Goal: Task Accomplishment & Management: Use online tool/utility

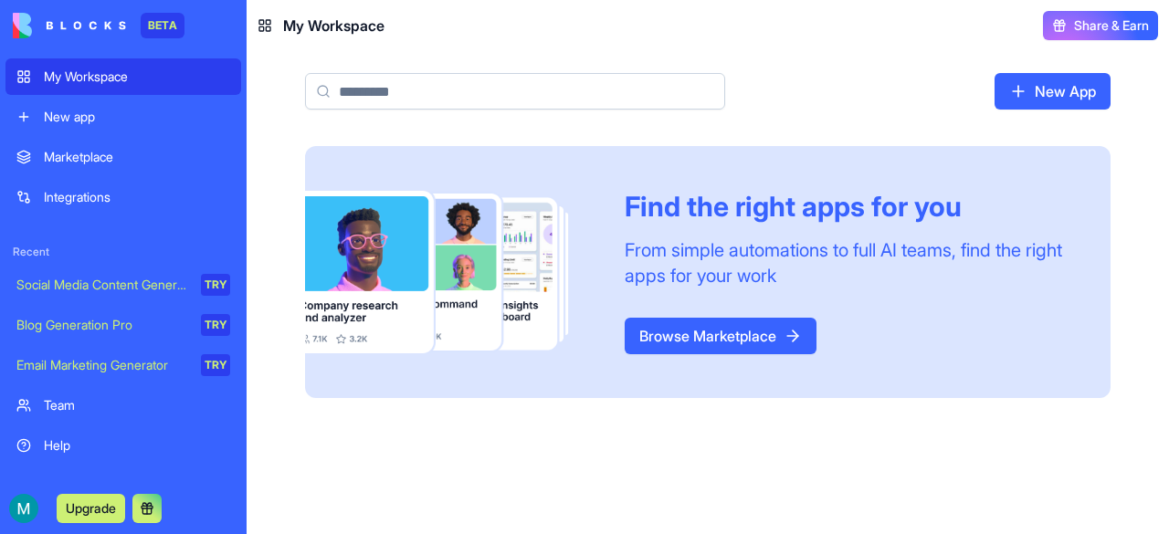
click at [218, 284] on div "TRY" at bounding box center [215, 285] width 29 height 22
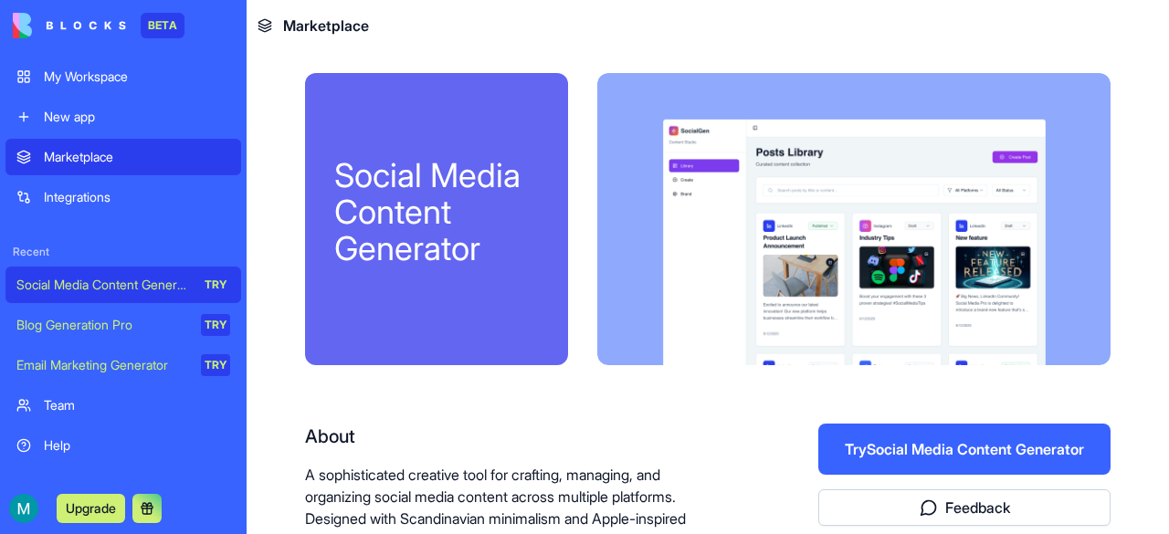
click at [860, 453] on button "Try Social Media Content Generator" at bounding box center [964, 449] width 292 height 51
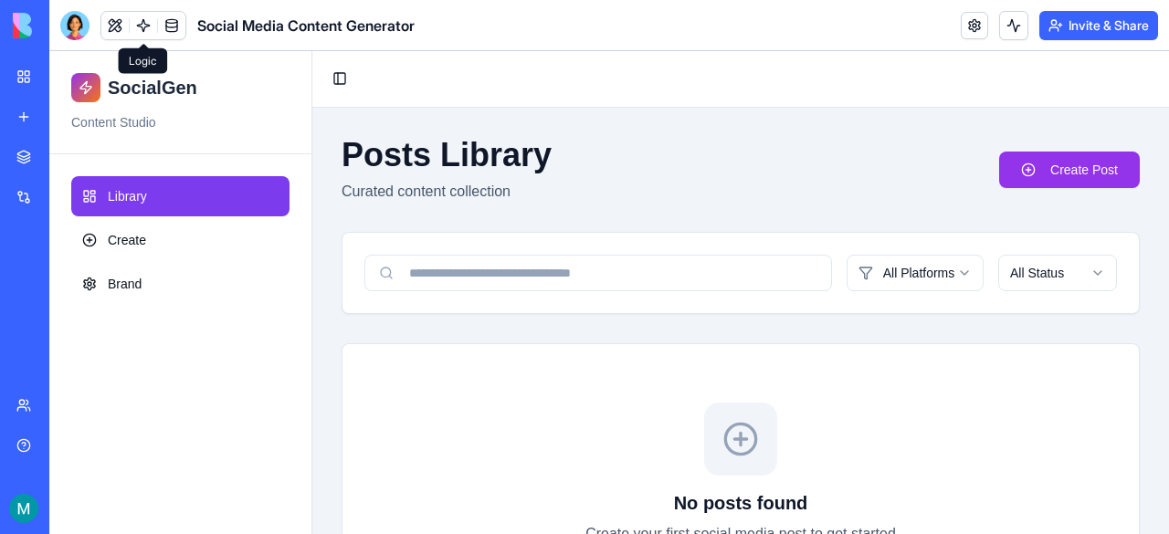
click at [151, 26] on link at bounding box center [143, 25] width 27 height 27
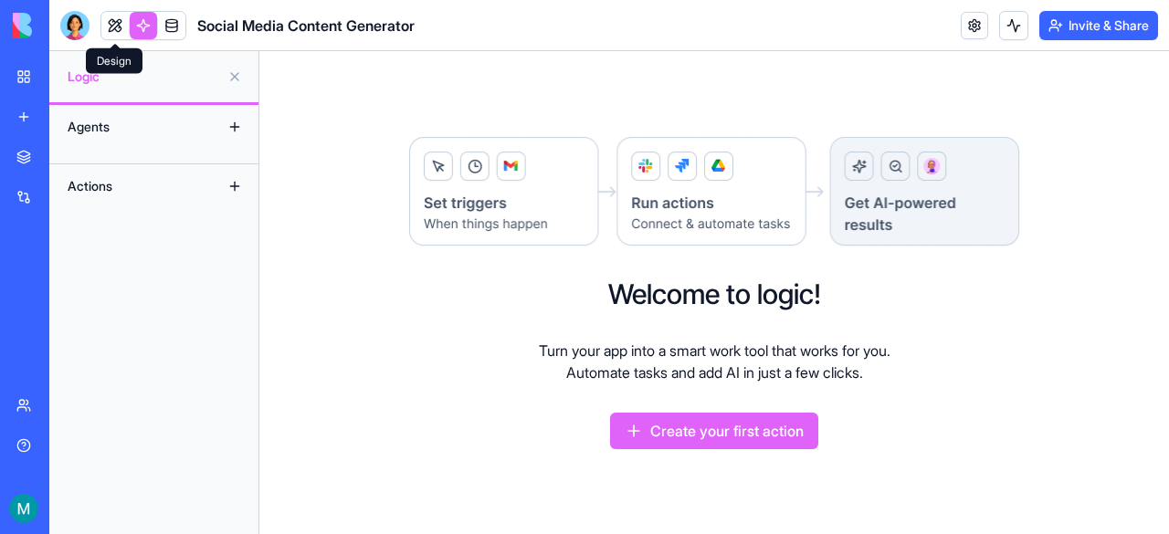
click at [119, 26] on link at bounding box center [114, 25] width 27 height 27
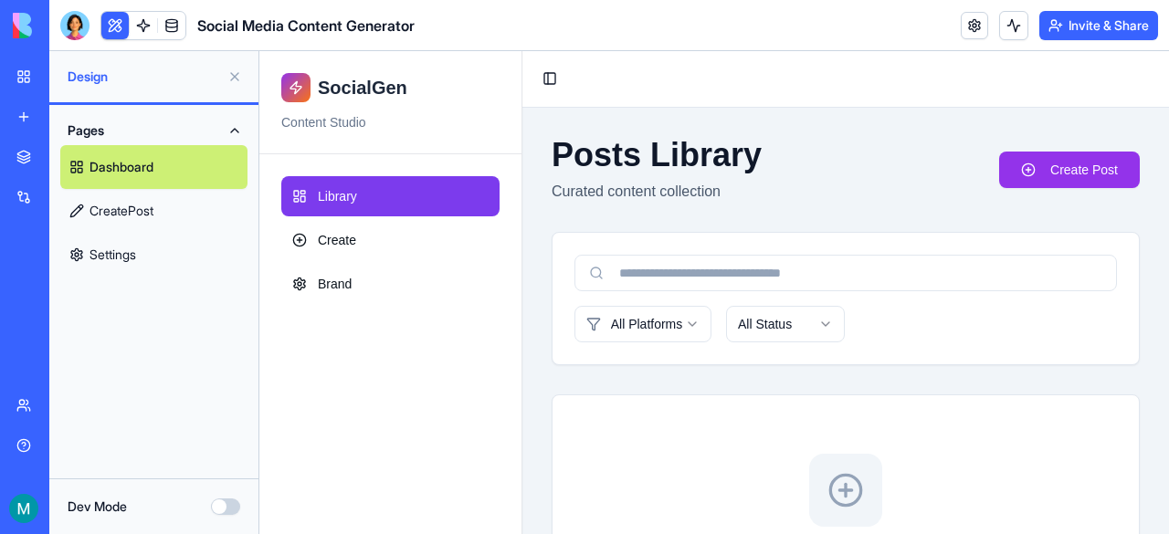
click at [420, 196] on link "Library" at bounding box center [390, 196] width 218 height 40
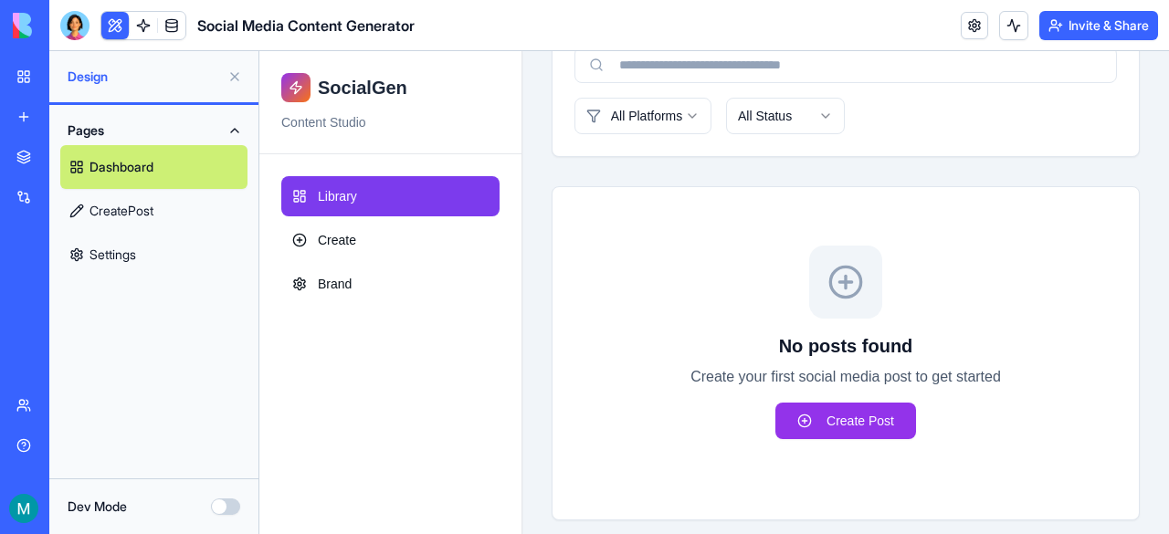
scroll to position [221, 0]
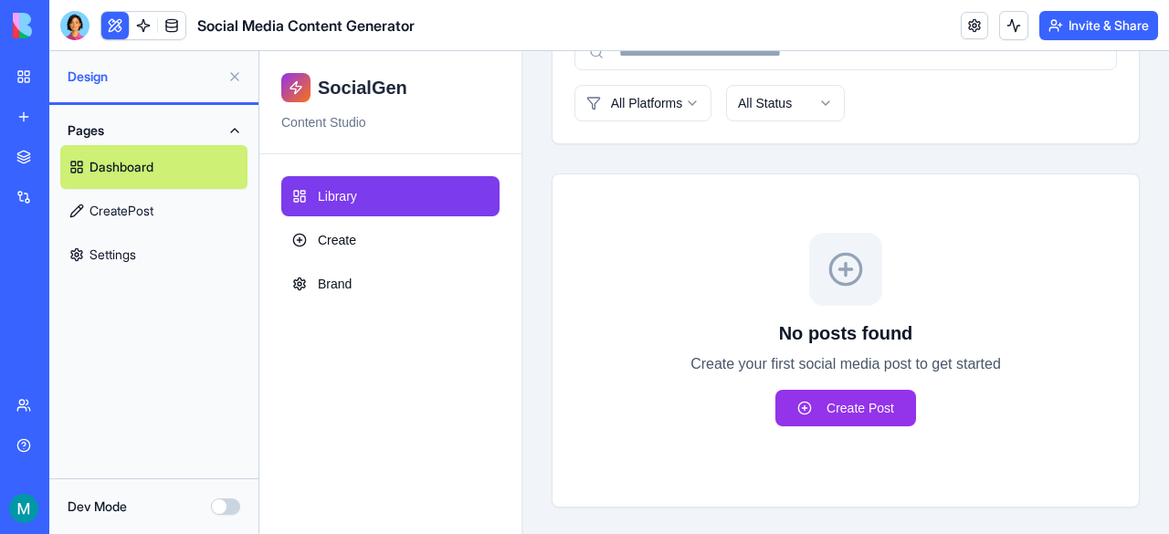
click at [132, 213] on link "CreatePost" at bounding box center [153, 211] width 187 height 44
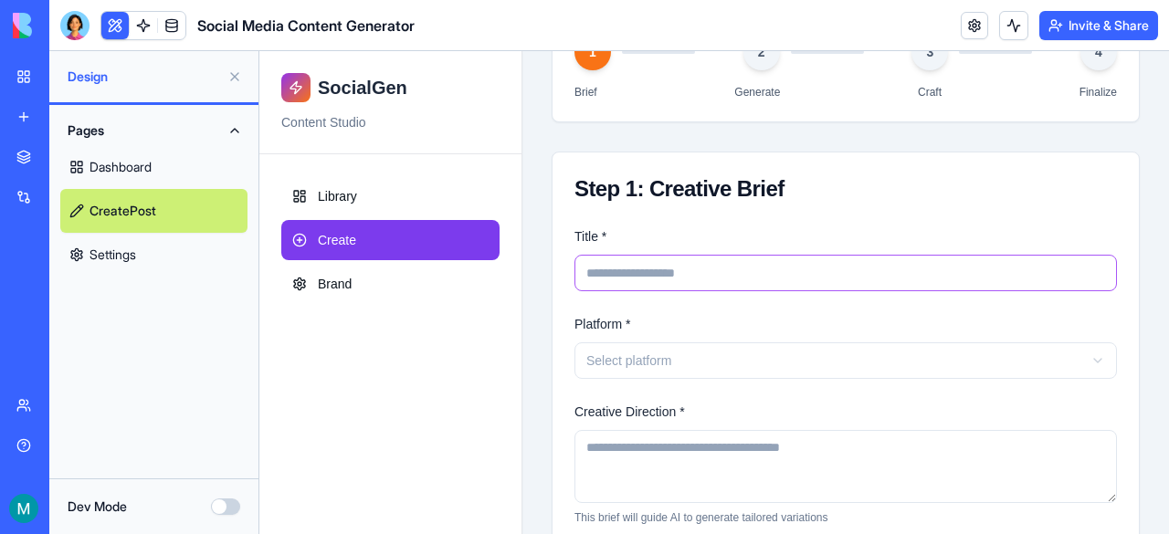
click at [688, 269] on input "Title *" at bounding box center [845, 273] width 542 height 37
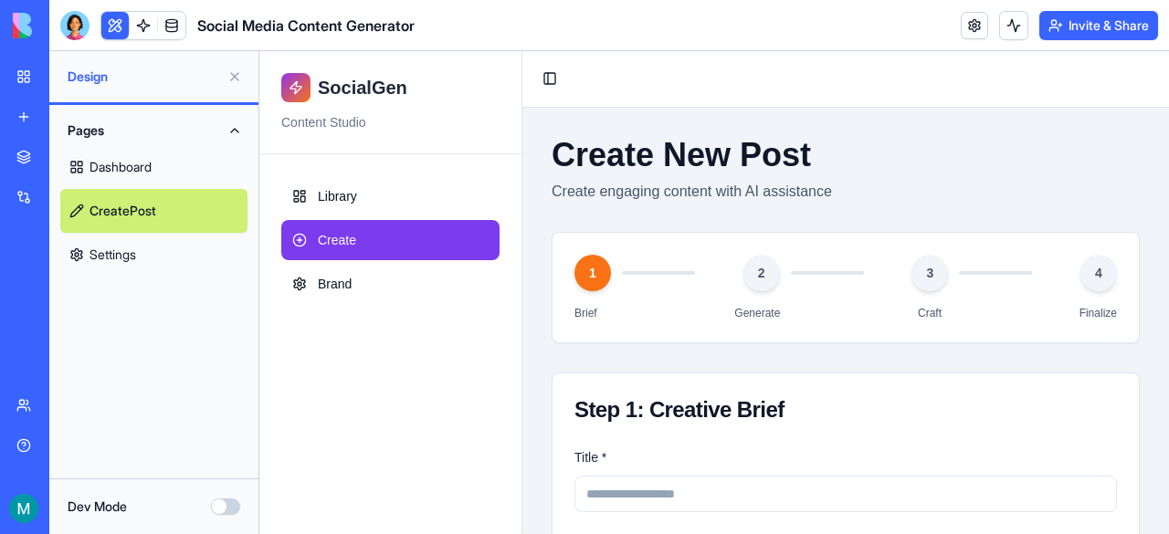
click at [227, 510] on button "Dev Mode" at bounding box center [225, 507] width 29 height 16
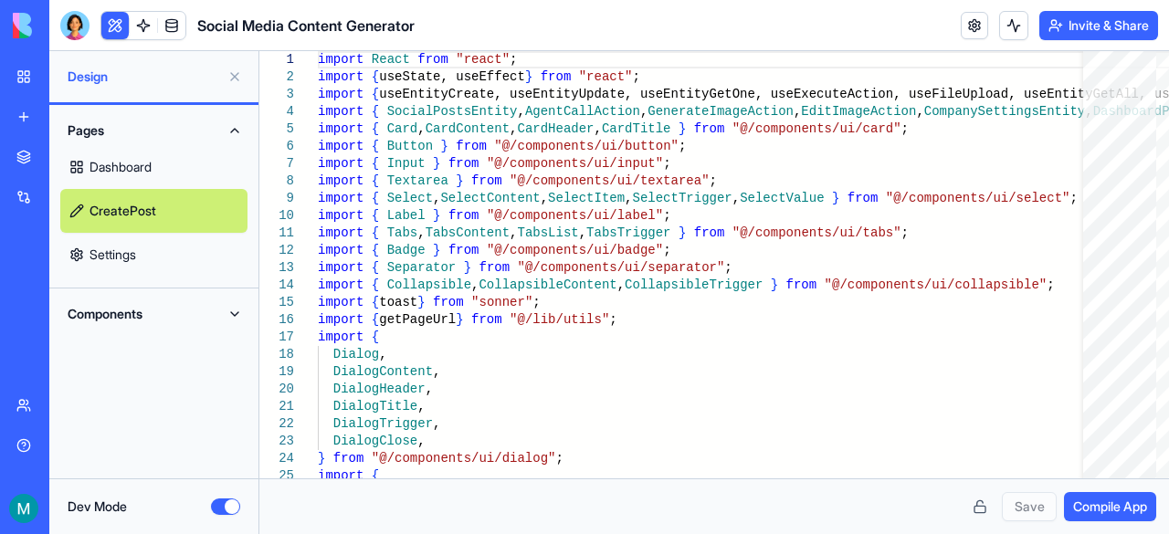
click at [217, 504] on button "Dev Mode" at bounding box center [225, 507] width 29 height 16
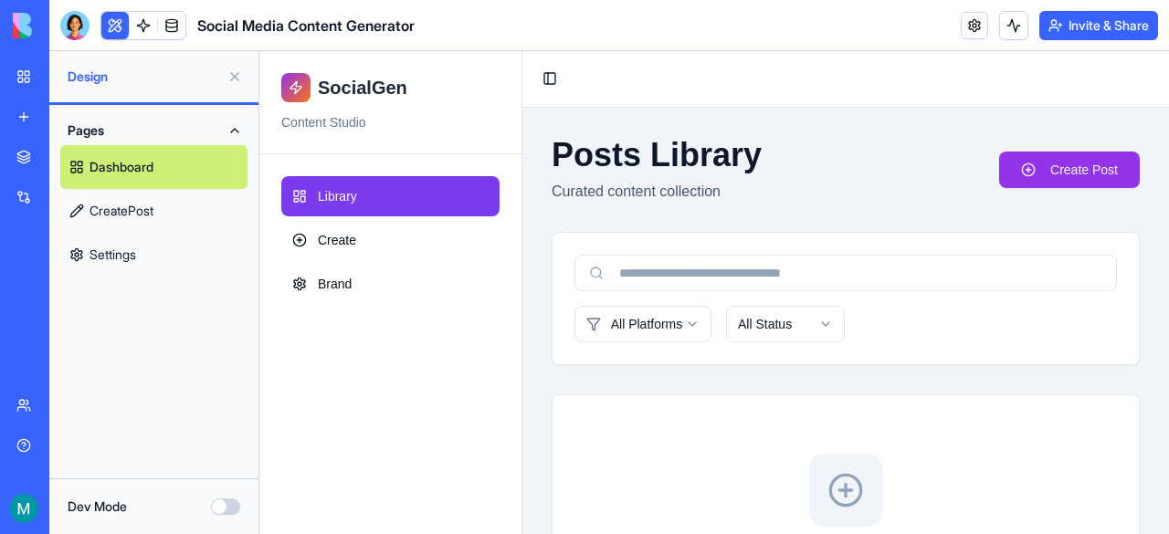
click at [611, 240] on div "All Platforms All Status" at bounding box center [845, 298] width 586 height 131
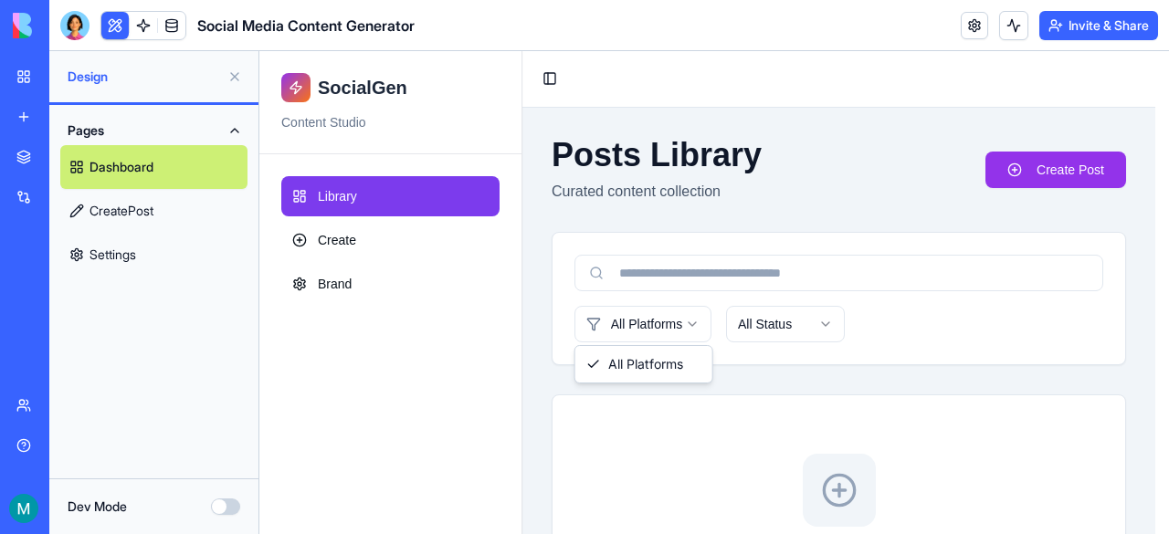
click at [677, 320] on html "SocialGen Content Studio Library Create Brand Toggle Sidebar Posts Library Cura…" at bounding box center [713, 404] width 909 height 707
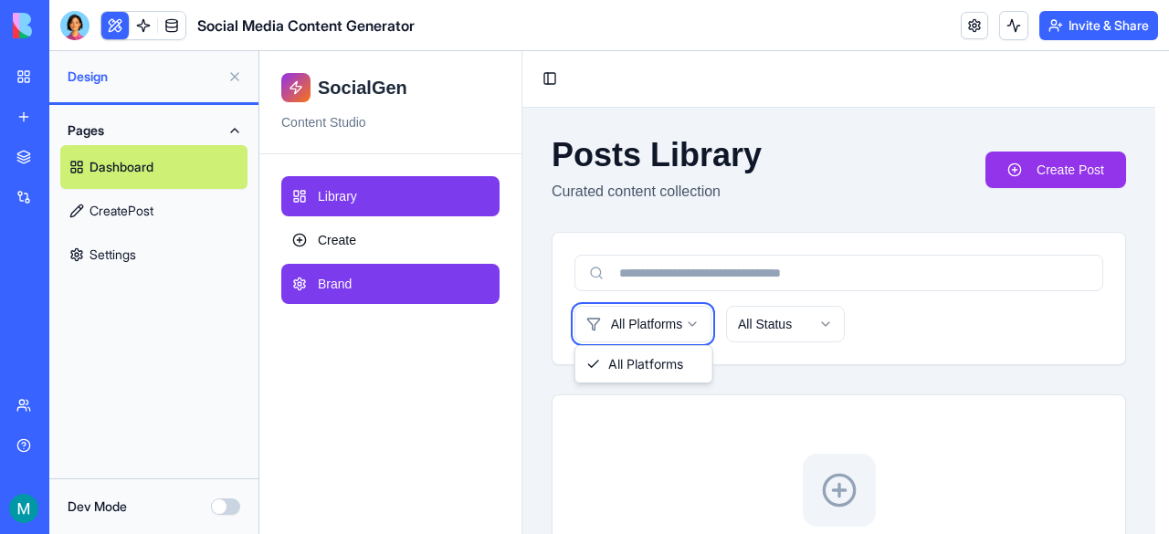
click at [337, 289] on html "SocialGen Content Studio Library Create Brand Toggle Sidebar Posts Library Cura…" at bounding box center [713, 404] width 909 height 707
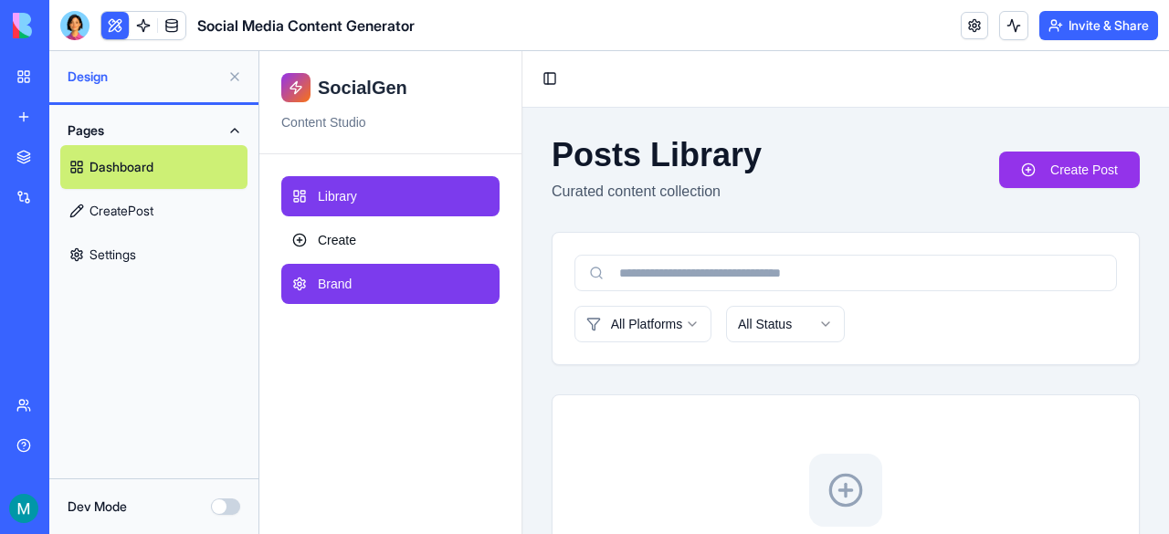
click at [330, 289] on span "Brand" at bounding box center [335, 284] width 34 height 18
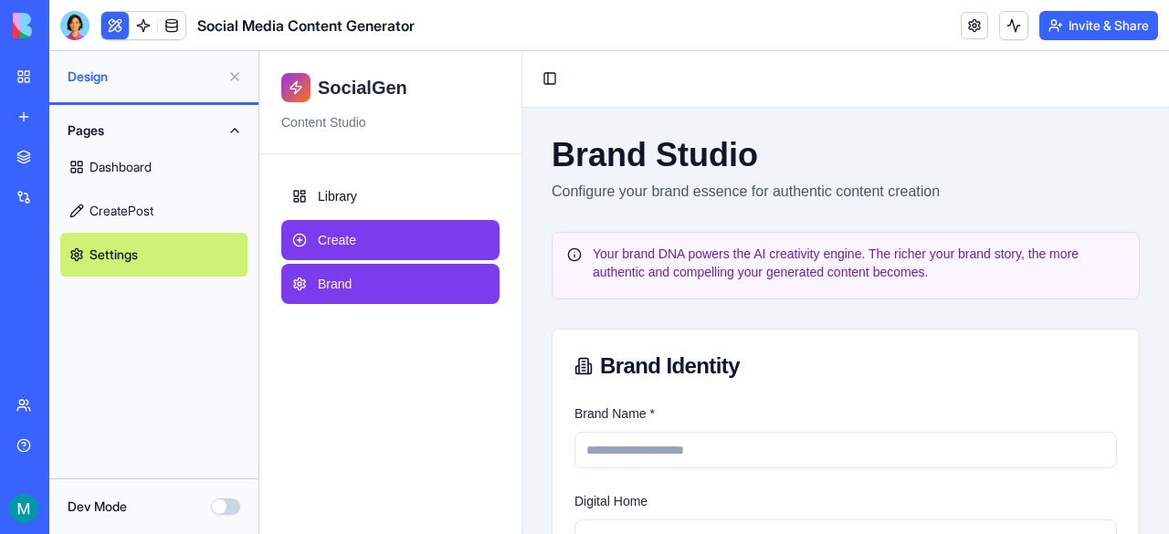
click at [351, 240] on span "Create" at bounding box center [337, 240] width 38 height 18
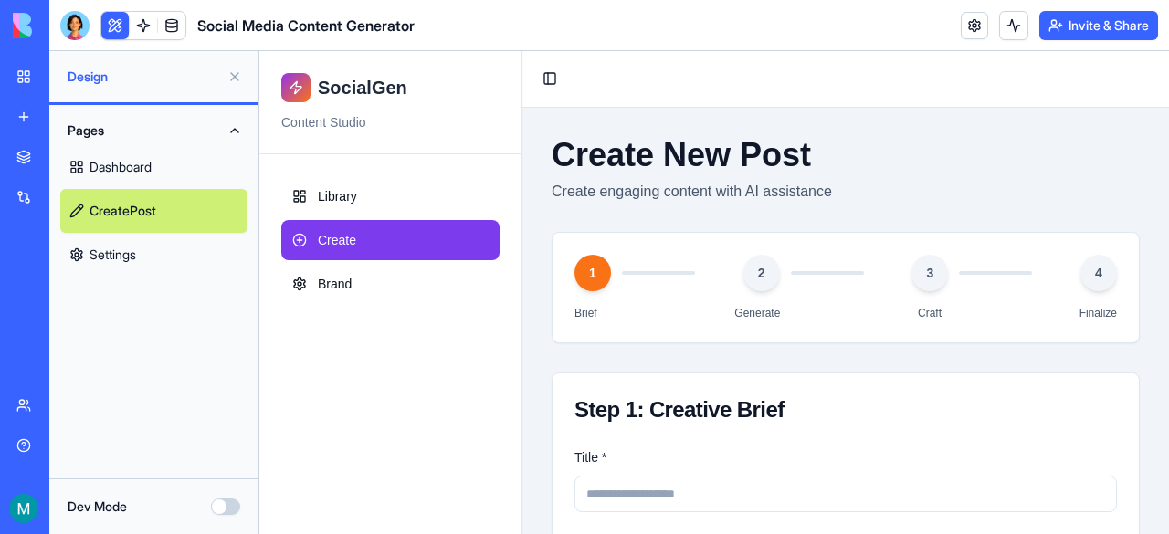
click at [740, 397] on div "Step 1: Creative Brief" at bounding box center [845, 409] width 542 height 29
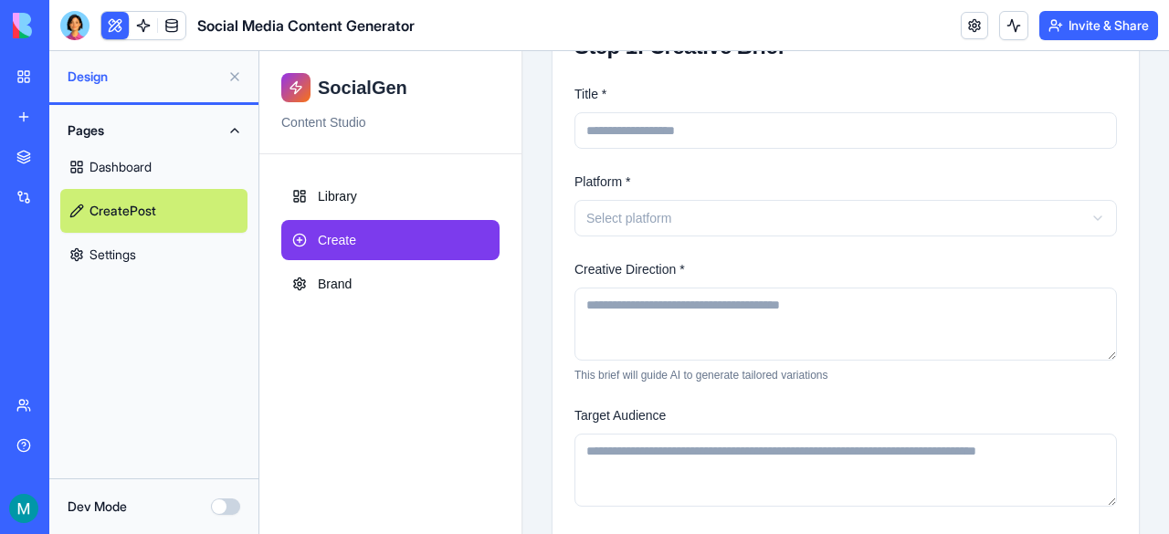
scroll to position [458, 0]
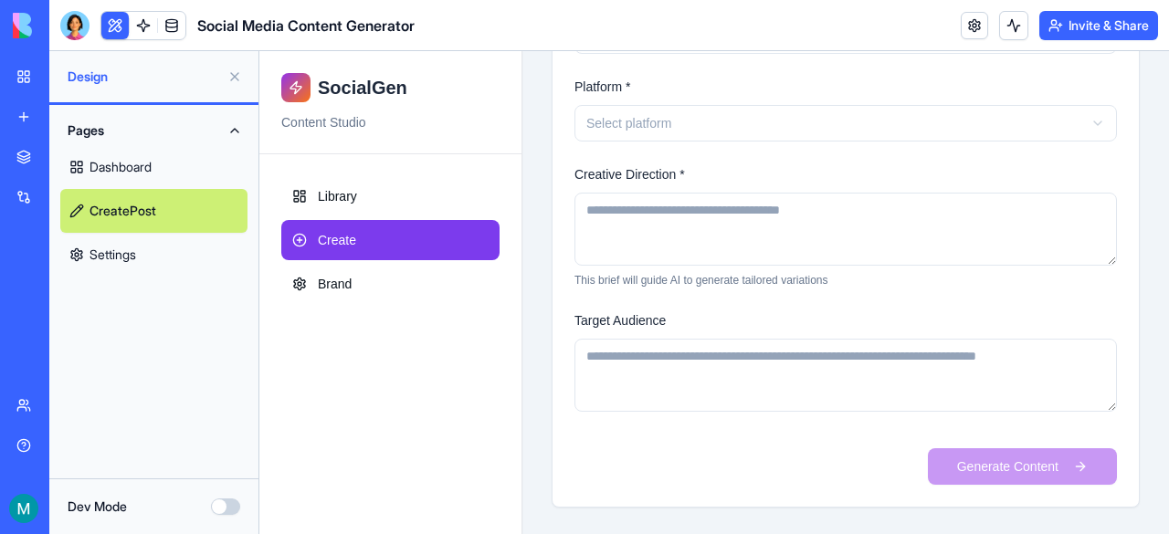
click at [175, 246] on link "Settings" at bounding box center [153, 255] width 187 height 44
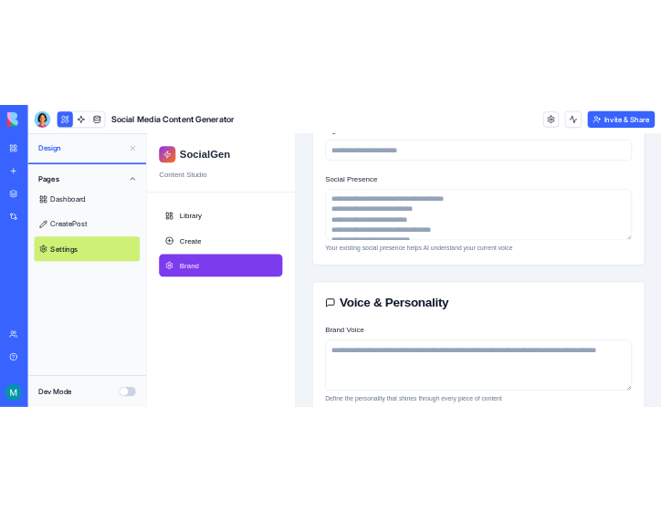
scroll to position [93, 0]
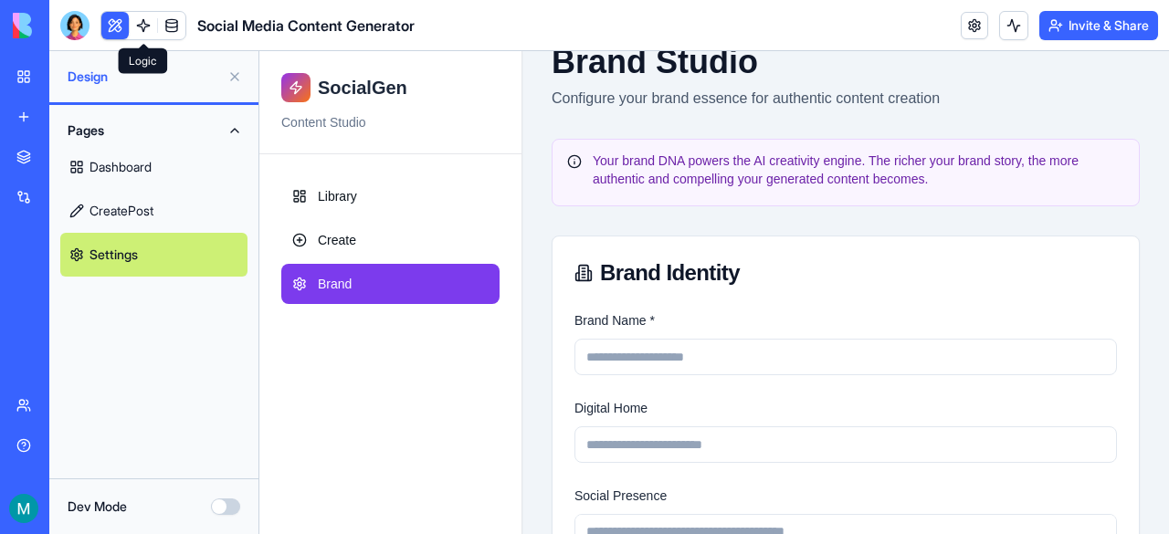
click at [148, 27] on link at bounding box center [143, 25] width 27 height 27
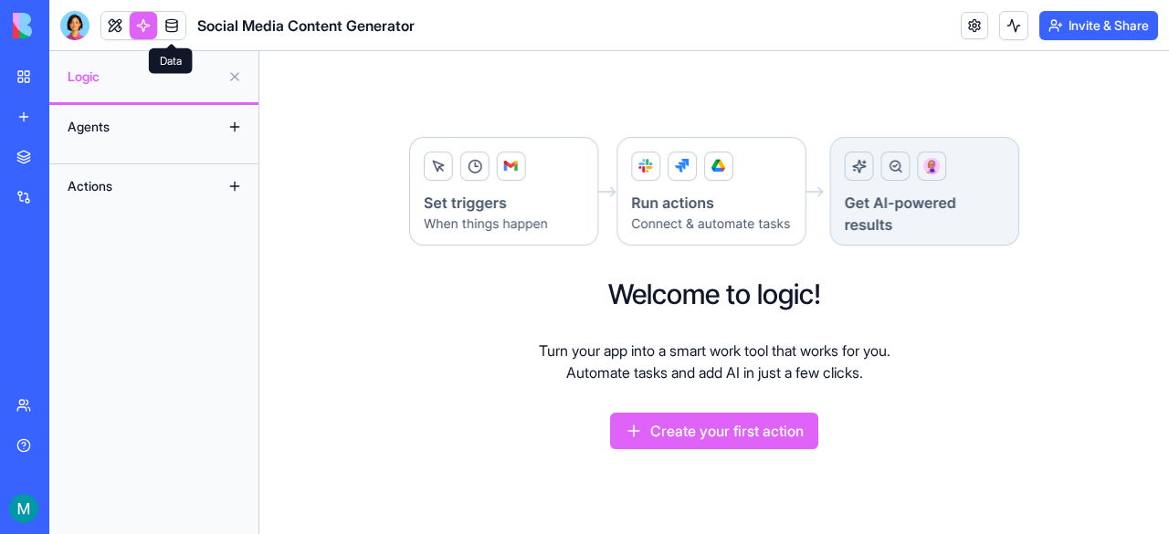
click at [175, 23] on link at bounding box center [171, 25] width 27 height 27
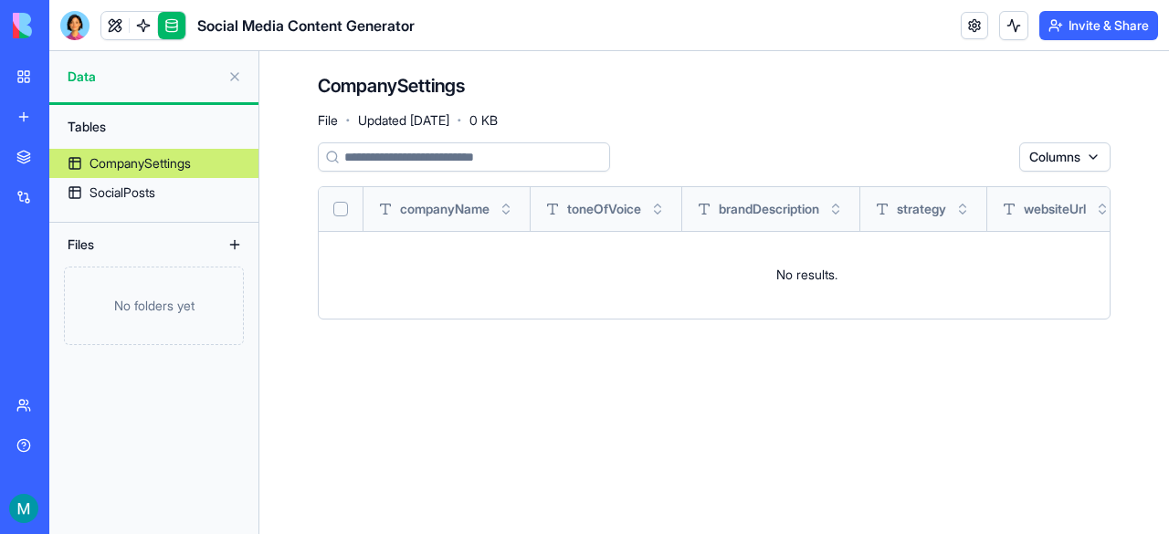
click at [68, 108] on div "New app" at bounding box center [56, 117] width 24 height 18
